Goal: Task Accomplishment & Management: Use online tool/utility

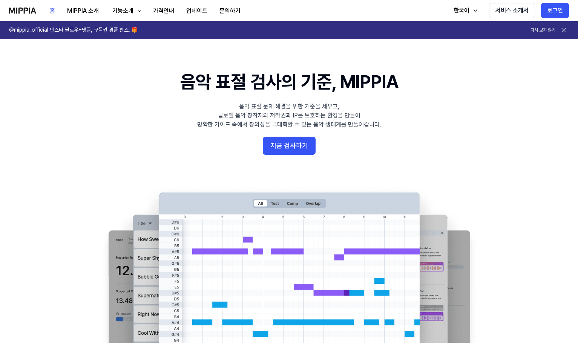
click at [507, 100] on 배너 "음악 표절 검사의 기준, MIPPIA 음악 표절 문제 해결을 위한 기준을 세우고, 글로벌 음악 창작자의 저작권과 IP를 보호하는 환경을 만들어…" at bounding box center [289, 206] width 543 height 274
click at [549, 11] on button "로그인" at bounding box center [555, 10] width 28 height 15
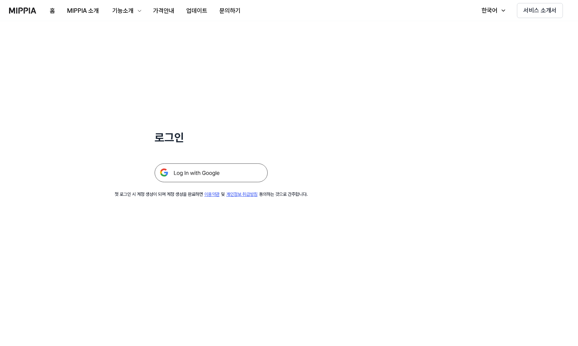
click at [225, 175] on img at bounding box center [211, 173] width 113 height 19
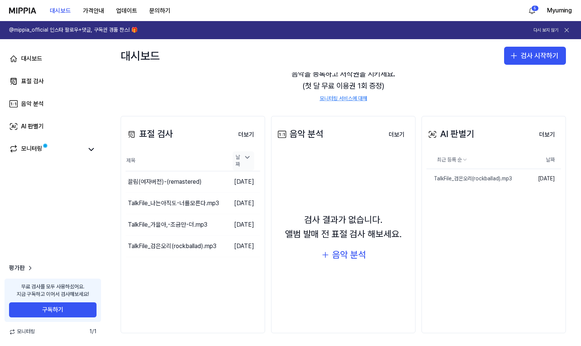
scroll to position [47, 0]
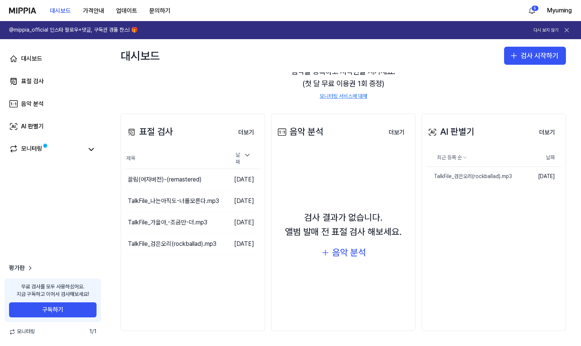
drag, startPoint x: 218, startPoint y: 278, endPoint x: 190, endPoint y: 256, distance: 36.2
click at [217, 277] on div "표절 검사 더보기 표절 검사 제목 날짜 끌림(여자버전)-(remastered) 이동하기 2025.10.06. TalkFile_나는아직도-너를모…" at bounding box center [193, 223] width 144 height 218
click at [515, 57] on icon "button" at bounding box center [513, 55] width 9 height 9
click at [514, 77] on button "표절 검사" at bounding box center [518, 77] width 84 height 14
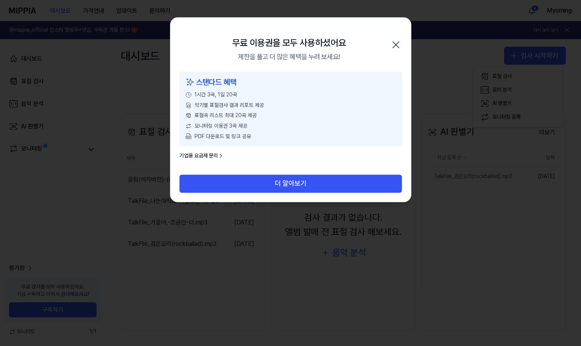
click at [301, 59] on div "제한을 풀고 더 많은 혜택을 누려 보세요!" at bounding box center [289, 57] width 102 height 11
click at [302, 57] on div "제한을 풀고 더 많은 혜택을 누려 보세요!" at bounding box center [289, 57] width 102 height 11
drag, startPoint x: 302, startPoint y: 57, endPoint x: 307, endPoint y: 31, distance: 27.1
click at [307, 31] on div "무료 이용권을 모두 사용하셨어요 제한을 풀고 더 많은 혜택을 누려 보세요! 닫기" at bounding box center [290, 45] width 240 height 54
click at [271, 74] on div "스탠다드 혜택 1시간 3곡, 1일 20곡 악기별 표절검사 결과 리포트 제공 표절곡 리스트 최대 20곡 제공 모니터링 이용권 3곡 제공 PDF …" at bounding box center [290, 109] width 222 height 75
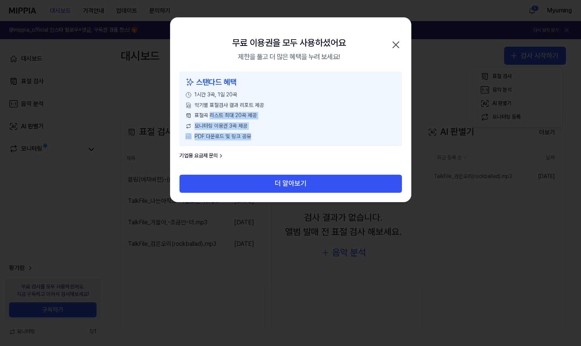
drag, startPoint x: 285, startPoint y: 135, endPoint x: 211, endPoint y: 116, distance: 76.7
click at [211, 116] on div "스탠다드 혜택 1시간 3곡, 1일 20곡 악기별 표절검사 결과 리포트 제공 표절곡 리스트 최대 20곡 제공 모니터링 이용권 3곡 제공 PDF …" at bounding box center [290, 109] width 222 height 75
click at [211, 116] on span "표절곡 리스트 최대 20곡 제공" at bounding box center [225, 116] width 62 height 8
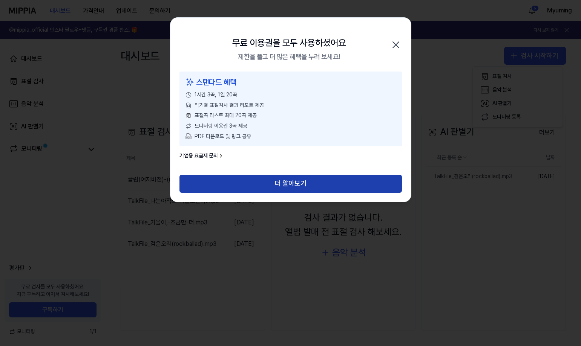
click at [228, 179] on button "더 알아보기" at bounding box center [290, 184] width 222 height 18
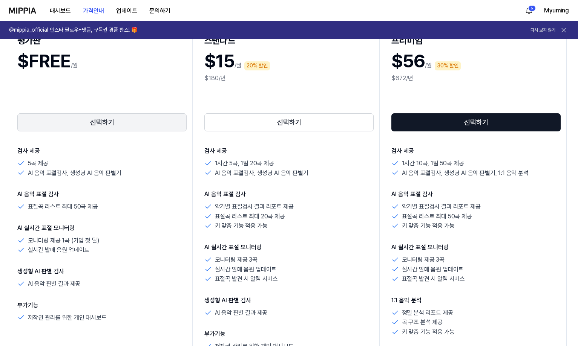
scroll to position [113, 0]
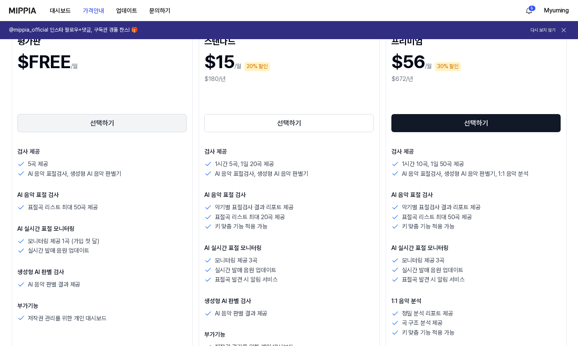
click at [156, 129] on button "선택하기" at bounding box center [102, 123] width 170 height 18
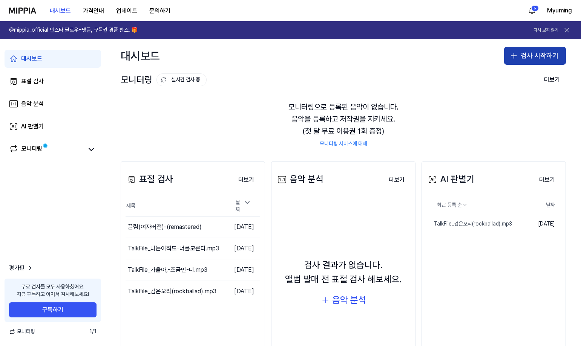
click at [520, 63] on button "검사 시작하기" at bounding box center [535, 56] width 62 height 18
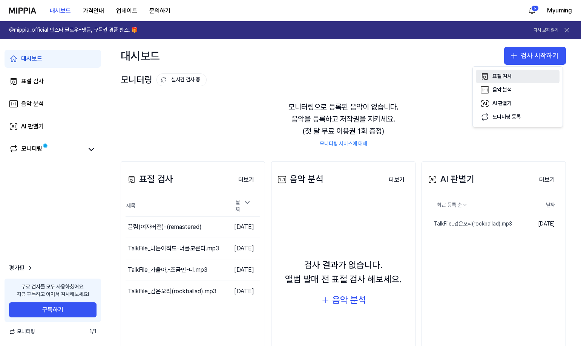
click at [520, 71] on button "표절 검사" at bounding box center [518, 77] width 84 height 14
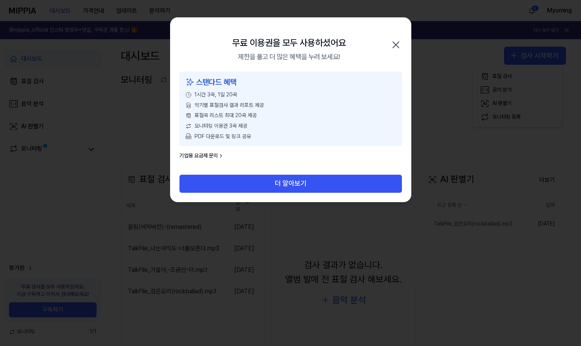
click at [394, 48] on icon "button" at bounding box center [396, 45] width 12 height 12
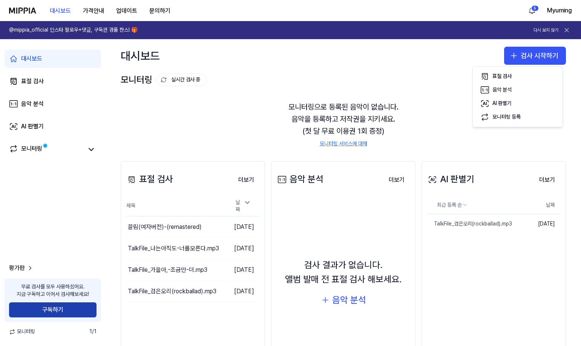
click at [70, 306] on button "구독하기" at bounding box center [52, 310] width 87 height 15
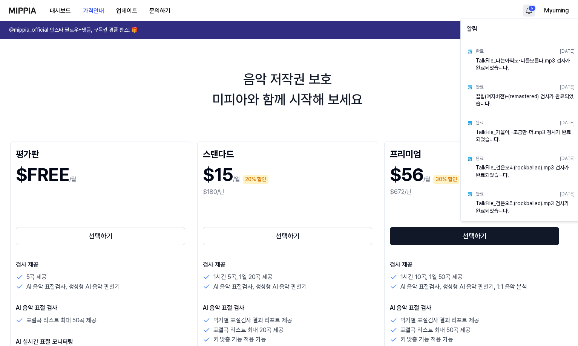
click at [530, 7] on html "대시보드 가격안내 업데이트 문의하기 5 Myuming @mippia_official 인스타 팔로우+댓글, 구독권 경품 찬스! 🎁 다시 보지 않…" at bounding box center [289, 173] width 578 height 346
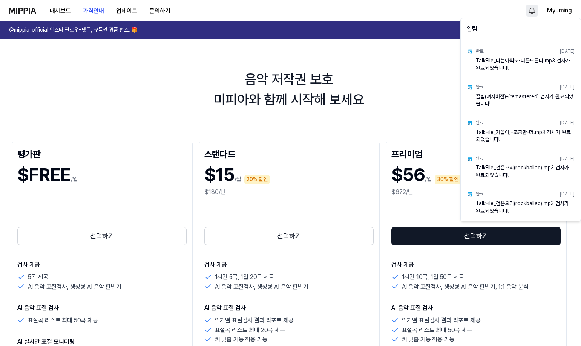
click at [443, 87] on html "대시보드 가격안내 업데이트 문의하기 Myuming @mippia_official 인스타 팔로우+댓글, 구독권 경품 찬스! 🎁 다시 보지 않기 …" at bounding box center [290, 173] width 581 height 346
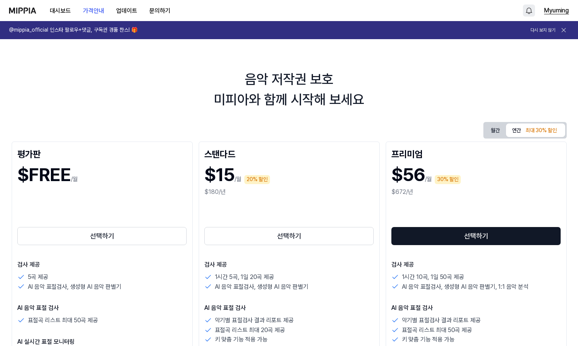
click at [551, 12] on button "Myuming" at bounding box center [556, 10] width 25 height 9
click at [439, 111] on div "음악 저작권 보호 미피아와 함께 시작해 보세요 월간 연간 최대 30% 할인 평가판 $FREE /월 선택하기 검사 제공 5곡 제공 AI 음악 표…" at bounding box center [289, 201] width 578 height 325
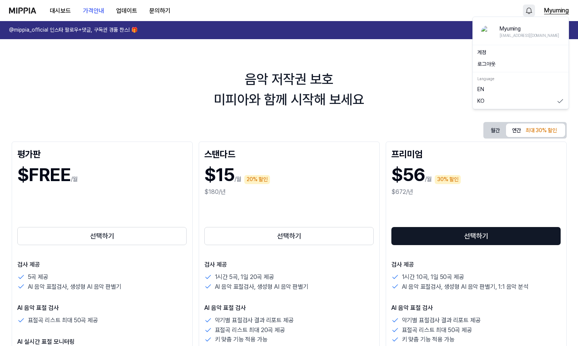
click at [551, 12] on button "Myuming" at bounding box center [556, 10] width 25 height 9
drag, startPoint x: 517, startPoint y: 63, endPoint x: 384, endPoint y: 93, distance: 137.1
click at [384, 93] on body "대시보드 가격안내 업데이트 문의하기 Myuming @mippia_official 인스타 팔로우+댓글, 구독권 경품 찬스! 🎁 다시 보지 않기 …" at bounding box center [289, 173] width 578 height 346
click at [492, 64] on button "로그아웃" at bounding box center [520, 65] width 87 height 8
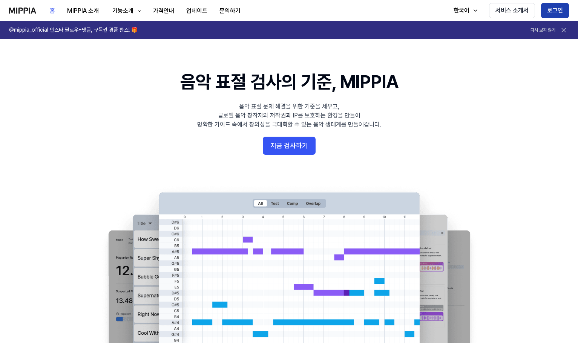
click at [557, 15] on button "로그인" at bounding box center [555, 10] width 28 height 15
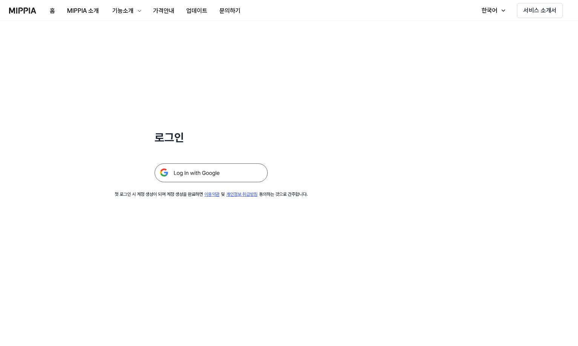
drag, startPoint x: 319, startPoint y: 216, endPoint x: 253, endPoint y: 139, distance: 102.1
click at [319, 216] on div "로그인 첫 로그인 시 계정 생성이 되며 계정 생성을 완료하면 이용약관 및 개인정보 취급방침 동의하는 것으로 간주합니다." at bounding box center [289, 183] width 578 height 325
drag, startPoint x: 246, startPoint y: 131, endPoint x: 389, endPoint y: 158, distance: 145.2
click at [389, 158] on div "로그인 첫 로그인 시 계정 생성이 되며 계정 생성을 완료하면 이용약관 및 개인정보 취급방침 동의하는 것으로 간주합니다." at bounding box center [211, 109] width 422 height 177
click at [345, 154] on div "로그인 첫 로그인 시 계정 생성이 되며 계정 생성을 완료하면 이용약관 및 개인정보 취급방침 동의하는 것으로 간주합니다." at bounding box center [211, 109] width 422 height 177
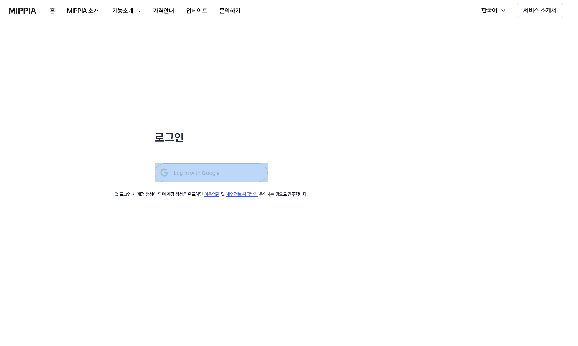
click at [203, 171] on img at bounding box center [211, 173] width 113 height 19
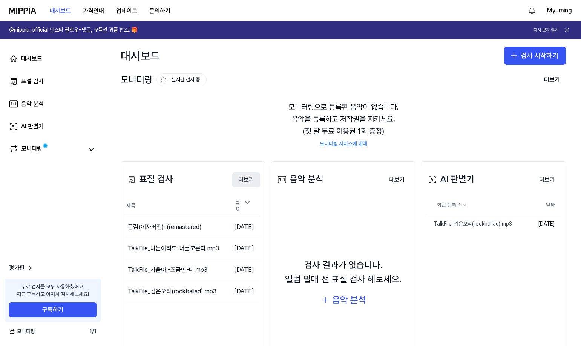
click at [242, 181] on button "더보기" at bounding box center [246, 180] width 28 height 15
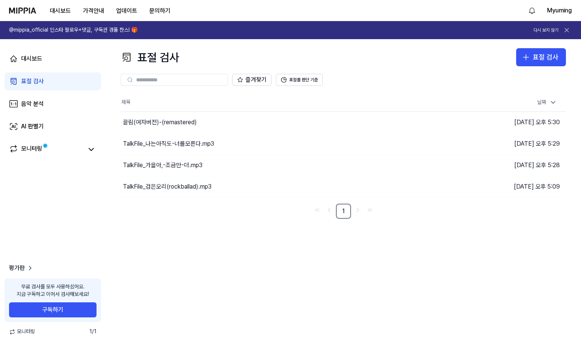
click at [236, 229] on div "표절 검사 표절 검사 표절 검사 음악 분석 AI 판별기 즐겨찾기 표절률 판단 기준 제목 날짜 끌림(여자버전)-(remastered) 이동하기 …" at bounding box center [343, 192] width 475 height 307
click at [295, 77] on button "표절률 판단 기준" at bounding box center [299, 80] width 47 height 12
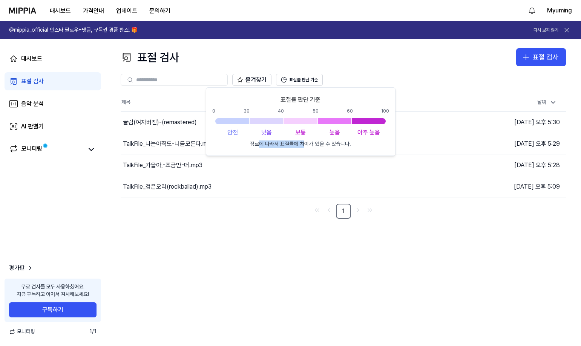
drag, startPoint x: 305, startPoint y: 147, endPoint x: 257, endPoint y: 142, distance: 48.4
click at [257, 142] on p "장르에 따라서 표절률에 차이가 있을 수 있습니다." at bounding box center [300, 145] width 101 height 8
drag, startPoint x: 246, startPoint y: 149, endPoint x: 266, endPoint y: 186, distance: 42.0
click at [350, 145] on div "표절률 판단 기준 0 30 40 50 60 100 안전 낮음 보통 높음 아주 높음 장르에 따라서 표절률에 차이가 있을 수 있습니다." at bounding box center [301, 121] width 190 height 69
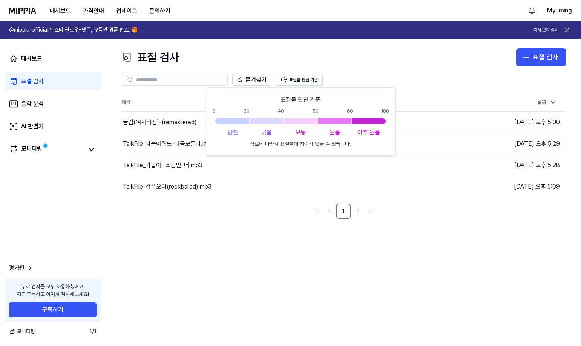
click at [231, 213] on nav "1" at bounding box center [343, 211] width 445 height 15
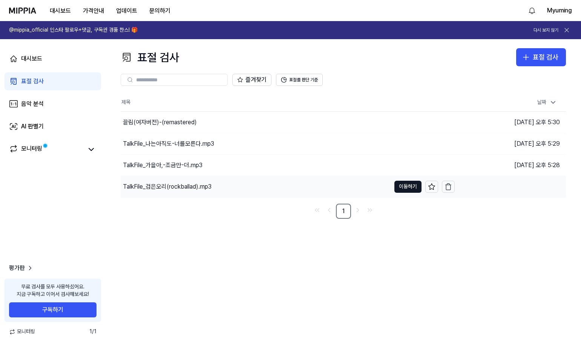
click at [196, 184] on div "TalkFile_검은오리(rockballad).mp3" at bounding box center [167, 186] width 89 height 9
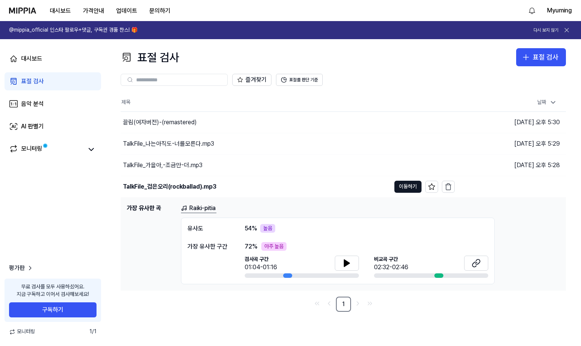
click at [424, 70] on div "즐겨찾기 표절률 판단 기준" at bounding box center [343, 79] width 445 height 27
click at [547, 55] on div "표절 검사" at bounding box center [546, 57] width 26 height 11
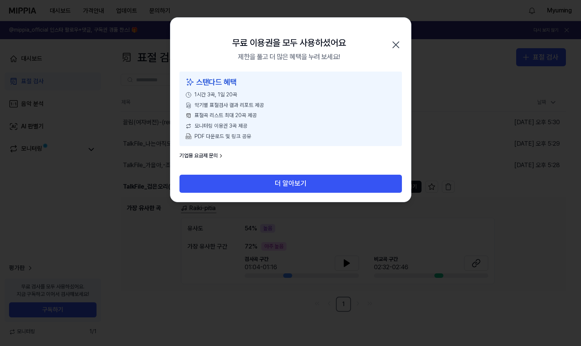
drag, startPoint x: 359, startPoint y: 116, endPoint x: 353, endPoint y: 120, distance: 7.1
click at [355, 119] on div "표절곡 리스트 최대 20곡 제공" at bounding box center [290, 116] width 210 height 8
drag, startPoint x: 342, startPoint y: 127, endPoint x: 292, endPoint y: 167, distance: 64.0
click at [295, 170] on div "스탠다드 혜택 1시간 3곡, 1일 20곡 악기별 표절검사 결과 리포트 제공 표절곡 리스트 최대 20곡 제공 모니터링 이용권 3곡 제공 PDF …" at bounding box center [290, 123] width 240 height 103
click at [269, 146] on div "스탠다드 혜택 1시간 3곡, 1일 20곡 악기별 표절검사 결과 리포트 제공 표절곡 리스트 최대 20곡 제공 모니터링 이용권 3곡 제공 PDF …" at bounding box center [290, 109] width 222 height 75
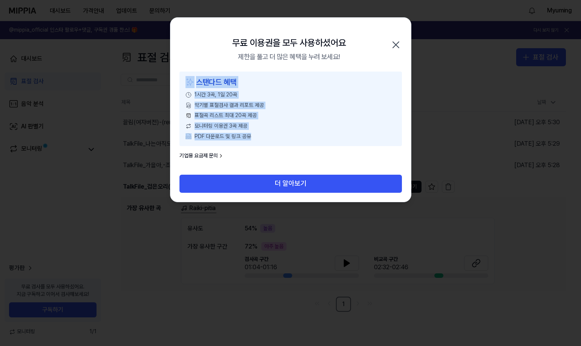
drag, startPoint x: 267, startPoint y: 144, endPoint x: 176, endPoint y: 75, distance: 113.9
click at [176, 75] on div "스탠다드 혜택 1시간 3곡, 1일 20곡 악기별 표절검사 결과 리포트 제공 표절곡 리스트 최대 20곡 제공 모니터링 이용권 3곡 제공 PDF …" at bounding box center [290, 123] width 240 height 103
click at [250, 100] on div "스탠다드 혜택 1시간 3곡, 1일 20곡 악기별 표절검사 결과 리포트 제공 표절곡 리스트 최대 20곡 제공 모니터링 이용권 3곡 제공 PDF …" at bounding box center [290, 109] width 222 height 75
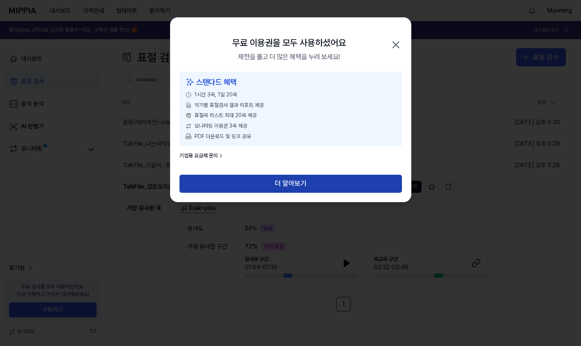
click at [240, 179] on button "더 알아보기" at bounding box center [290, 184] width 222 height 18
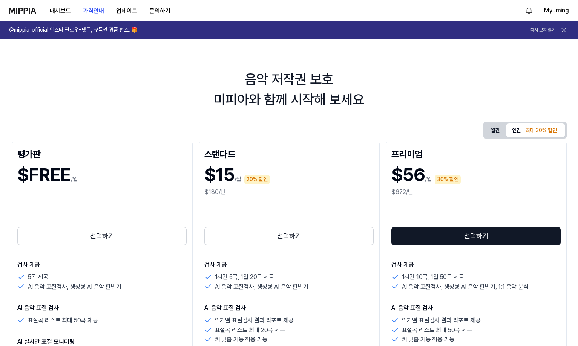
click at [223, 179] on h1 "$15" at bounding box center [219, 174] width 30 height 25
click at [489, 130] on button "월간" at bounding box center [495, 131] width 21 height 12
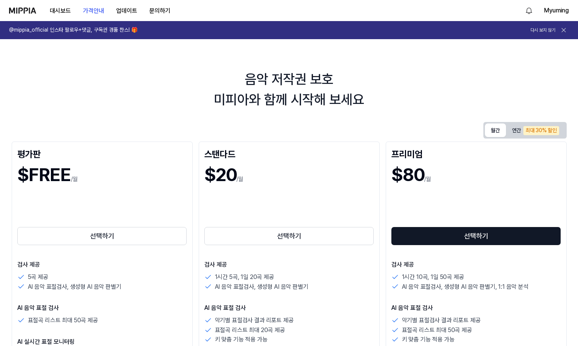
click at [496, 131] on button "월간" at bounding box center [495, 131] width 21 height 14
click at [516, 129] on button "연간 최대 30% 할인" at bounding box center [535, 130] width 59 height 13
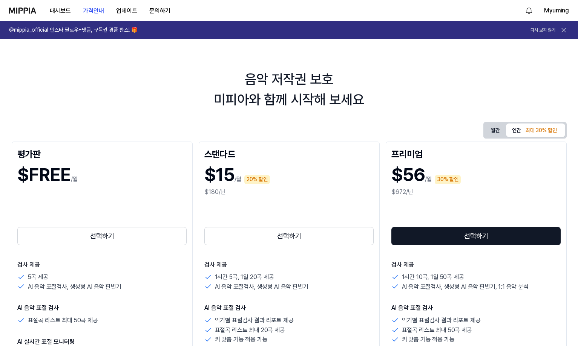
click at [500, 129] on button "월간" at bounding box center [495, 131] width 21 height 12
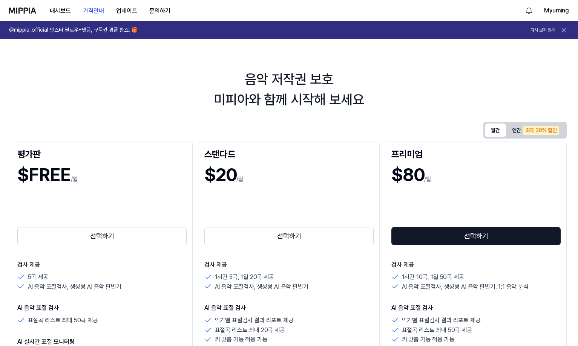
click at [516, 129] on button "연간 최대 30% 할인" at bounding box center [535, 130] width 59 height 13
click at [496, 132] on button "월간" at bounding box center [495, 131] width 21 height 14
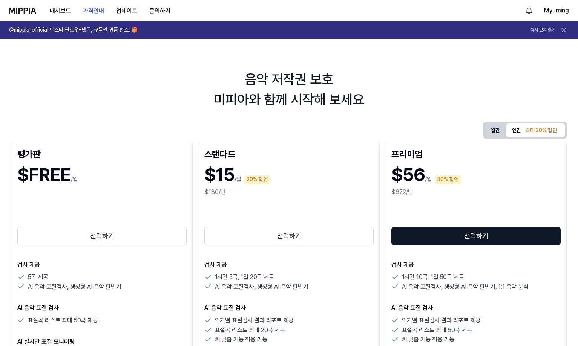
click at [515, 128] on button "연간 최대 30% 할인" at bounding box center [535, 131] width 59 height 14
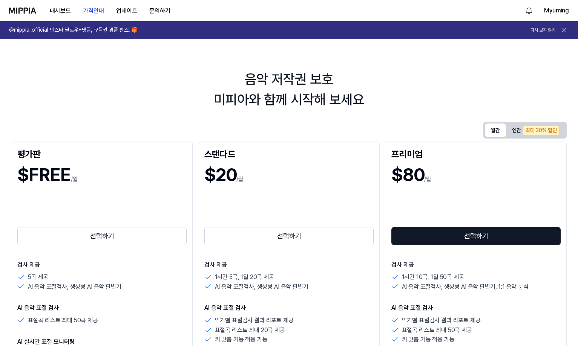
click at [494, 131] on button "월간" at bounding box center [495, 131] width 21 height 14
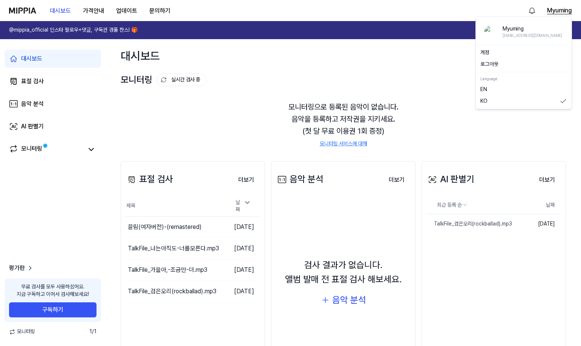
click at [557, 9] on button "Myuming" at bounding box center [559, 10] width 25 height 9
click at [512, 65] on button "로그아웃" at bounding box center [523, 65] width 87 height 8
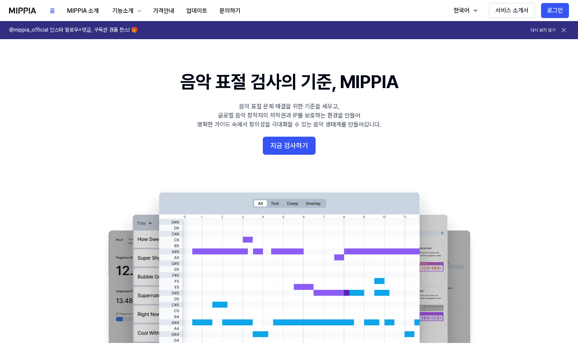
click at [357, 157] on 배너 "음악 표절 검사의 기준, MIPPIA 음악 표절 문제 해결을 위한 기준을 세우고, 글로벌 음악 창작자의 저작권과 IP를 보호하는 환경을 만들어…" at bounding box center [289, 206] width 543 height 274
click at [551, 13] on button "로그인" at bounding box center [555, 10] width 28 height 15
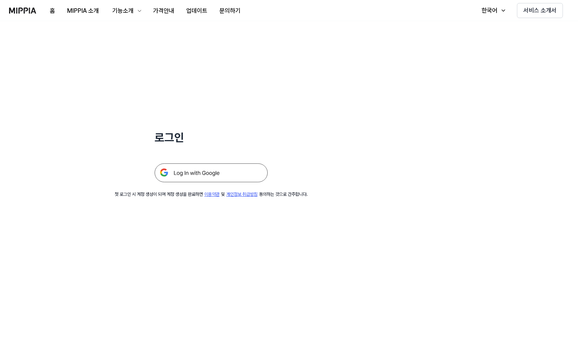
click at [242, 223] on div "로그인 첫 로그인 시 계정 생성이 되며 계정 생성을 완료하면 이용약관 및 개인정보 취급방침 동의하는 것으로 간주합니다." at bounding box center [289, 183] width 578 height 325
click at [502, 9] on icon "button" at bounding box center [503, 11] width 6 height 6
click at [470, 114] on div "로그인 첫 로그인 시 계정 생성이 되며 계정 생성을 완료하면 이용약관 및 개인정보 취급방침 동의하는 것으로 간주합니다." at bounding box center [289, 183] width 578 height 325
click at [339, 170] on div "로그인 첫 로그인 시 계정 생성이 되며 계정 생성을 완료하면 이용약관 및 개인정보 취급방침 동의하는 것으로 간주합니다." at bounding box center [211, 109] width 422 height 177
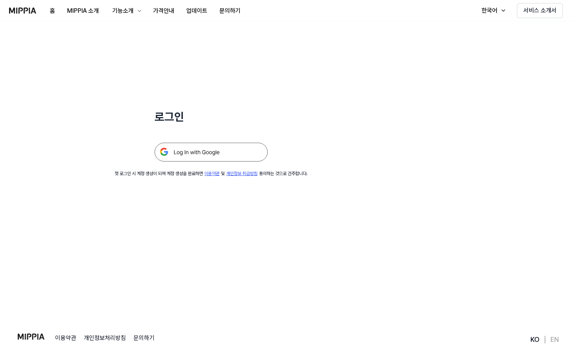
scroll to position [72, 0]
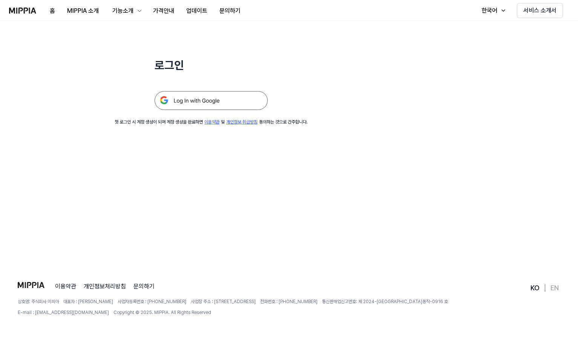
click at [182, 90] on div at bounding box center [211, 91] width 113 height 37
drag, startPoint x: 185, startPoint y: 98, endPoint x: 191, endPoint y: 100, distance: 5.7
click at [185, 98] on img at bounding box center [211, 100] width 113 height 19
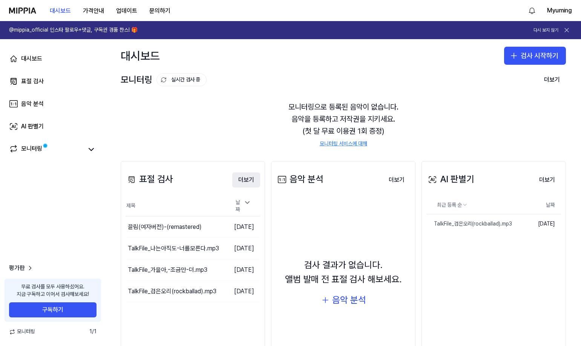
click at [252, 178] on button "더보기" at bounding box center [246, 180] width 28 height 15
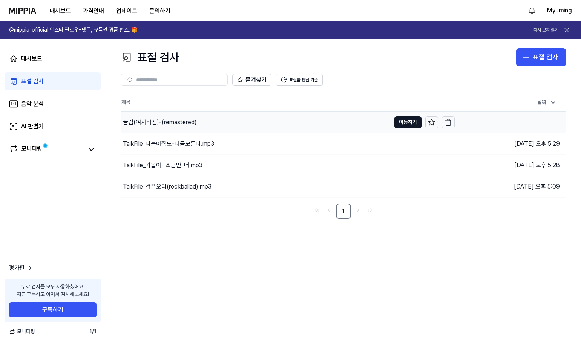
click at [156, 120] on div "끌림(여자버전)-(remastered)" at bounding box center [160, 122] width 74 height 9
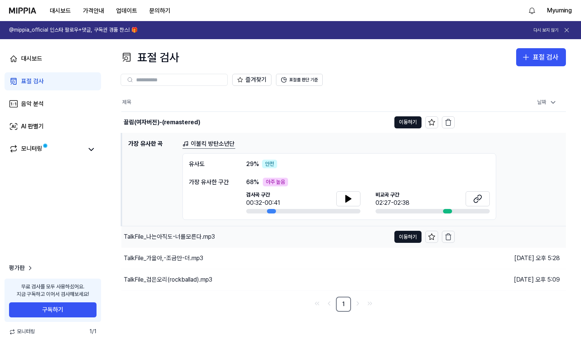
click at [199, 237] on div "TalkFile_나는아직도-너를모른다.mp3" at bounding box center [169, 237] width 91 height 9
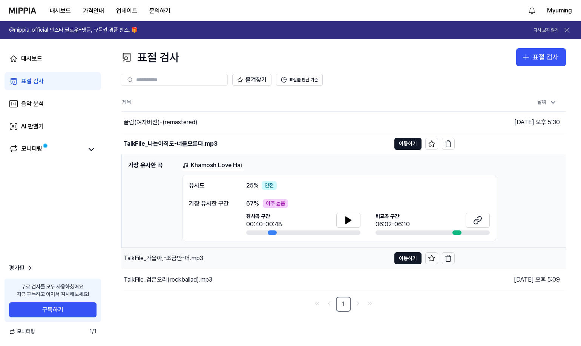
click at [193, 263] on div "TalkFile_가을아,-조금만-더.mp3" at bounding box center [164, 258] width 80 height 9
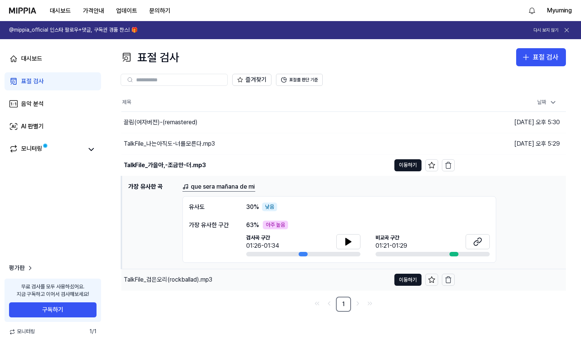
click at [188, 280] on div "TalkFile_검은오리(rockballad).mp3" at bounding box center [168, 279] width 89 height 9
